Goal: Task Accomplishment & Management: Complete application form

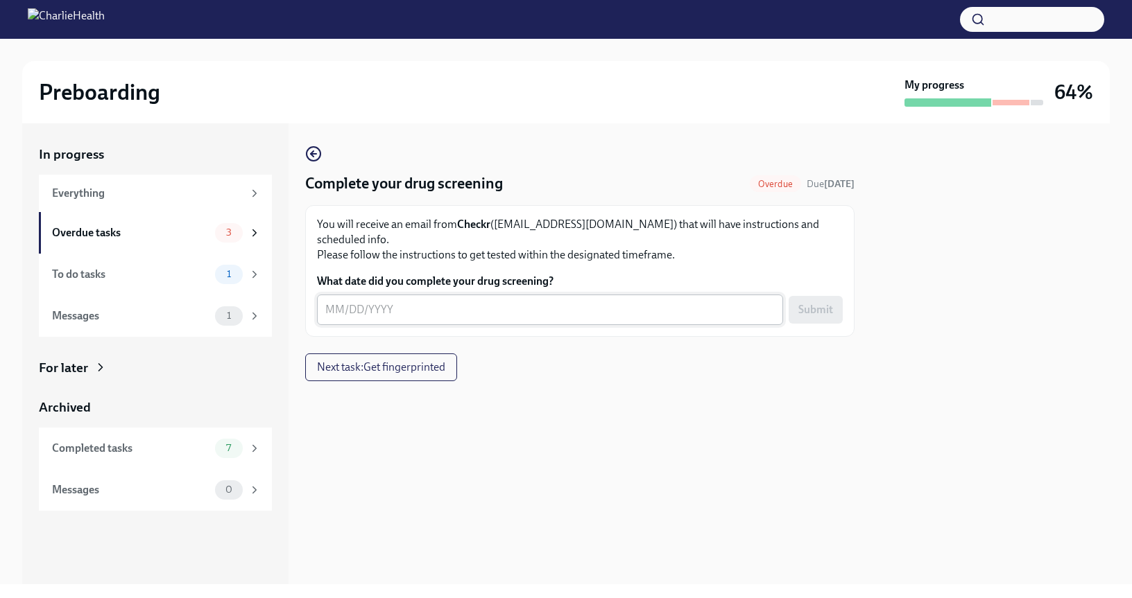
click at [352, 302] on textarea "What date did you complete your drug screening?" at bounding box center [549, 310] width 449 height 17
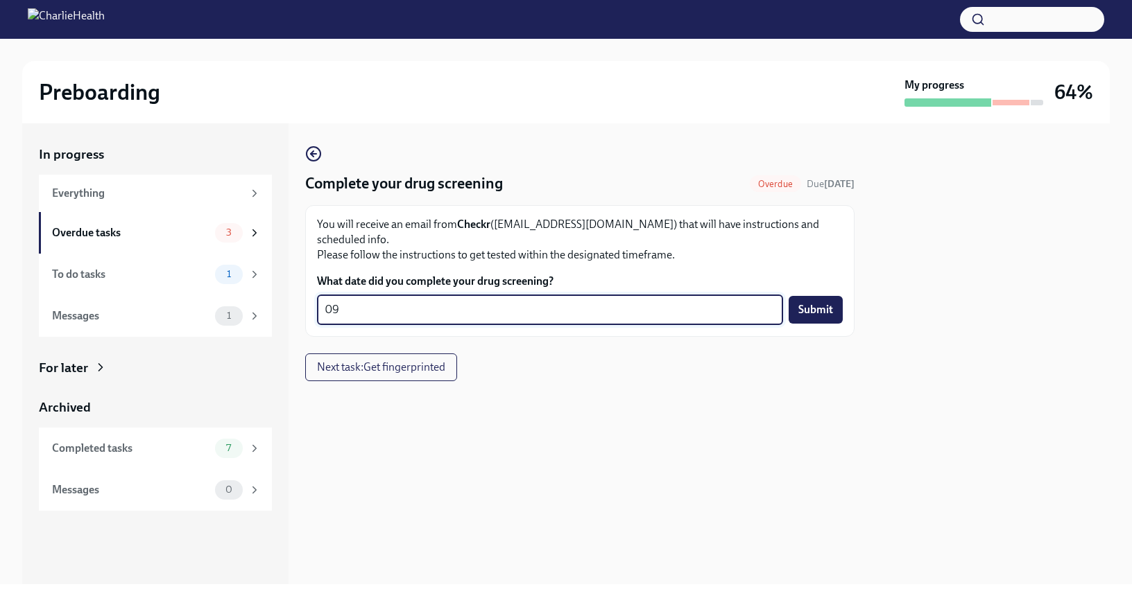
type textarea "0"
type textarea "[DATE]"
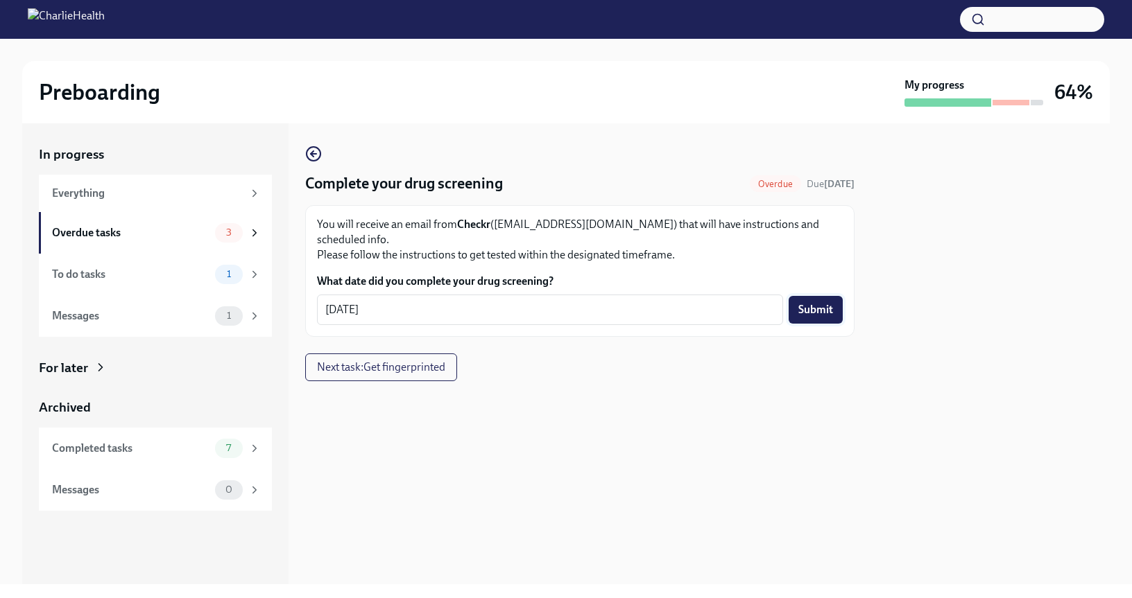
click at [814, 303] on span "Submit" at bounding box center [815, 310] width 35 height 14
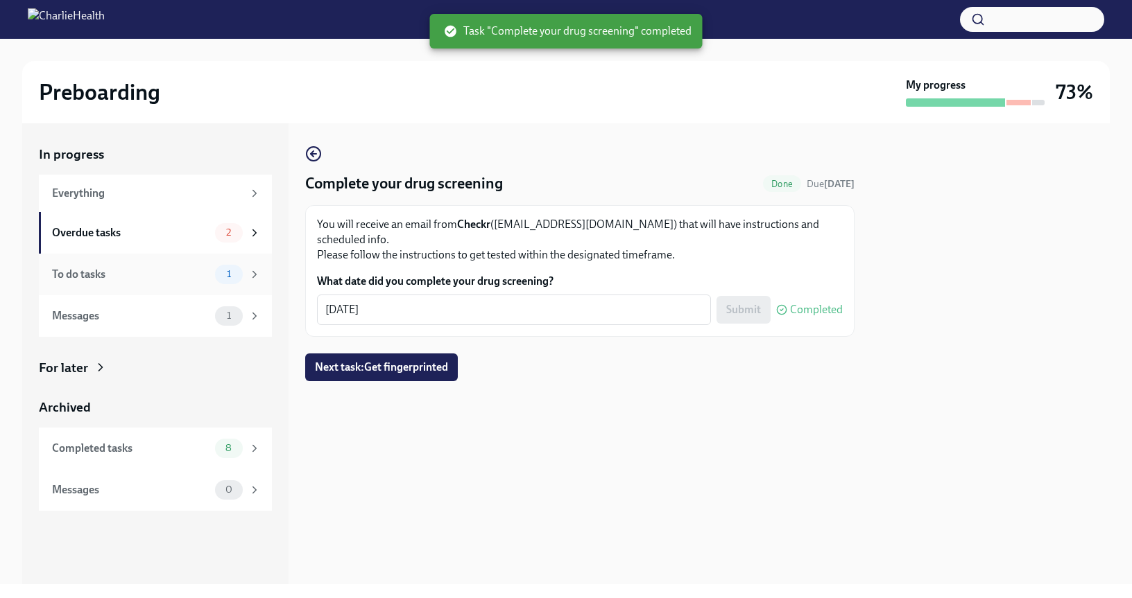
click at [239, 270] on span "1" at bounding box center [228, 274] width 21 height 10
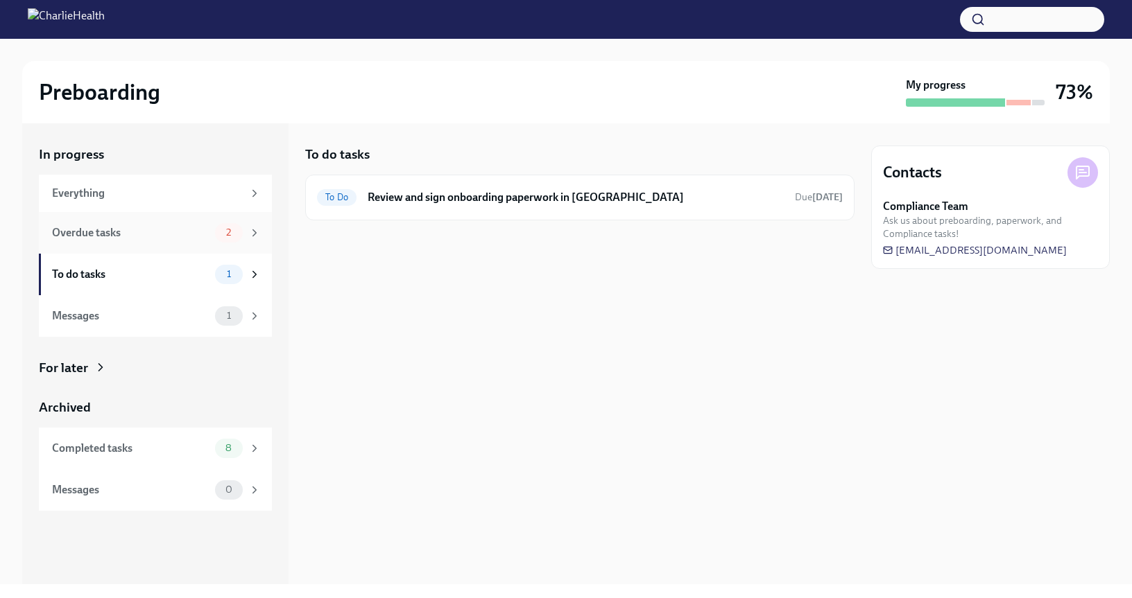
click at [143, 244] on div "Overdue tasks 2" at bounding box center [155, 233] width 233 height 42
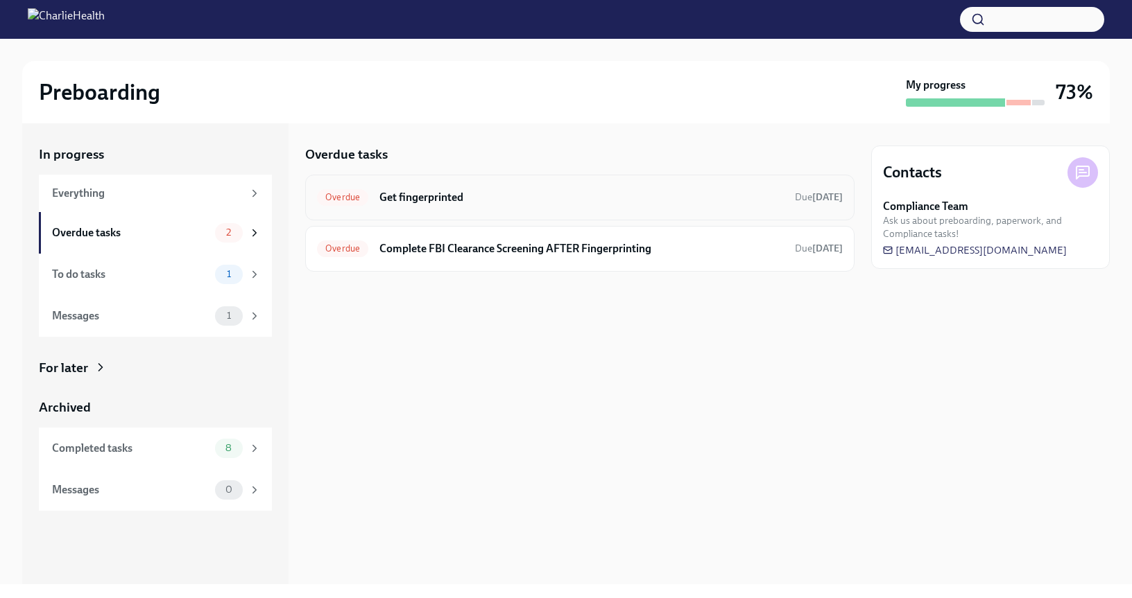
click at [579, 205] on div "Overdue Get fingerprinted Due [DATE]" at bounding box center [580, 198] width 526 height 22
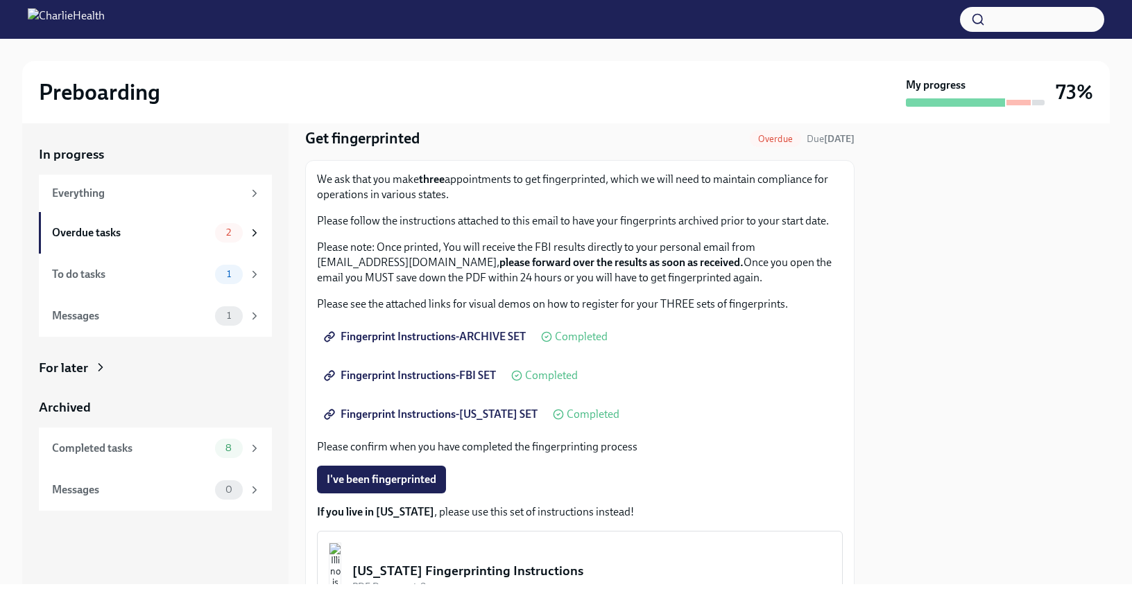
scroll to position [199, 0]
